Goal: Navigation & Orientation: Go to known website

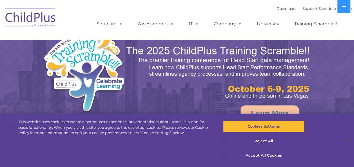
select select "MEDIUM"
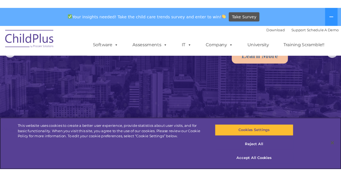
scroll to position [86, 0]
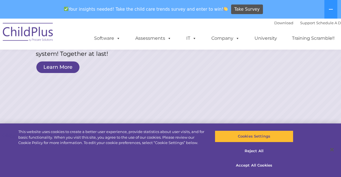
click at [14, 32] on img at bounding box center [28, 33] width 56 height 28
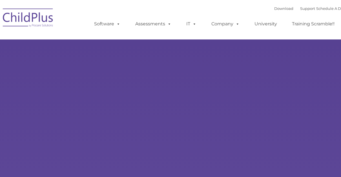
type input ""
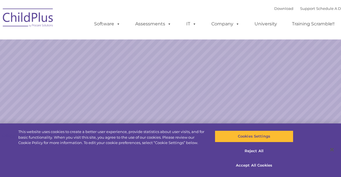
select select "MEDIUM"
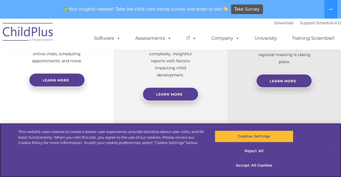
scroll to position [311, 0]
